Goal: Complete application form

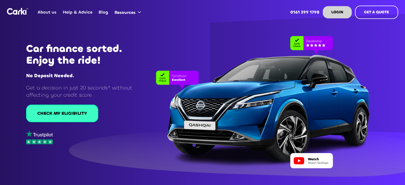
click at [73, 111] on div "CHECK MY ELIGIBILITY" at bounding box center [62, 114] width 50 height 6
click at [69, 116] on div "CHECK MY ELIGIBILITY" at bounding box center [62, 114] width 50 height 6
